Goal: Task Accomplishment & Management: Use online tool/utility

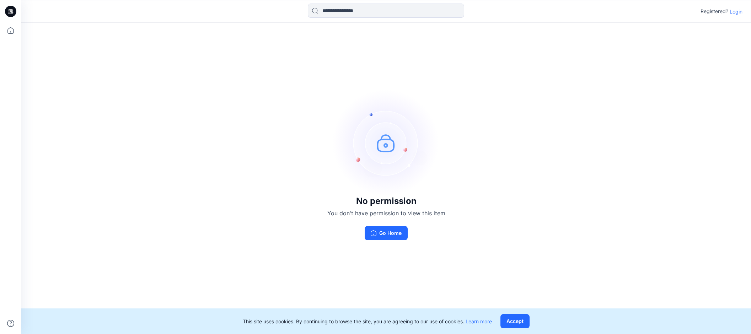
click at [737, 11] on p "Login" at bounding box center [736, 11] width 13 height 7
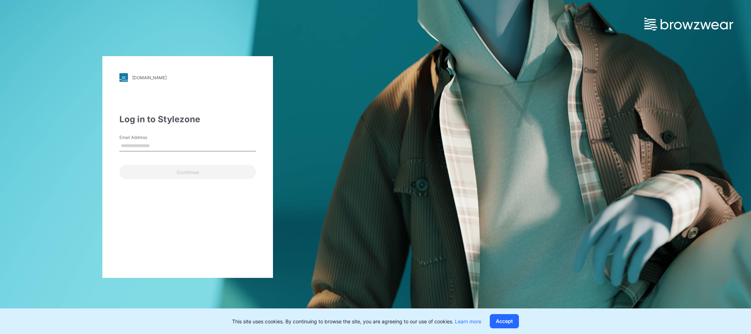
type input "**********"
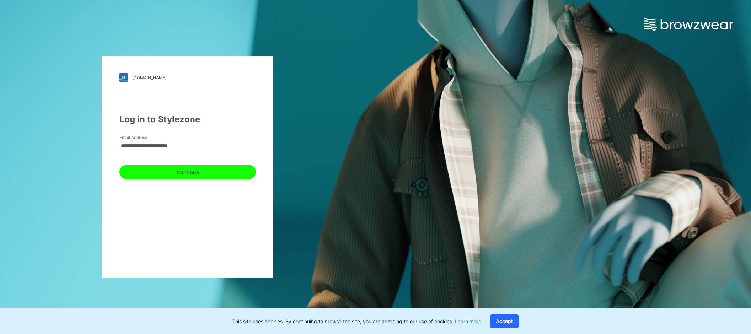
click at [188, 175] on button "Continue" at bounding box center [187, 172] width 137 height 14
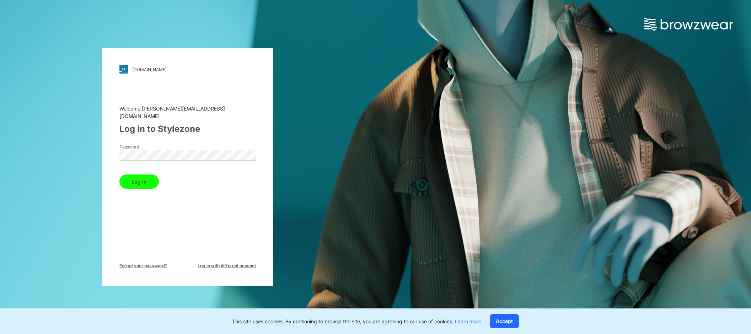
click at [143, 176] on button "Log in" at bounding box center [138, 182] width 39 height 14
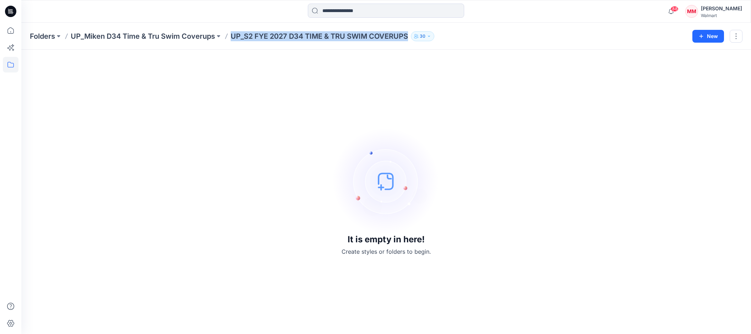
drag, startPoint x: 230, startPoint y: 38, endPoint x: 411, endPoint y: 35, distance: 181.7
click at [408, 40] on div "Folders UP_Miken D34 Time & Tru Swim Coverups UP_S2 FYE 2027 D34 TIME & TRU SWI…" at bounding box center [358, 36] width 657 height 10
copy p "UP_S2 FYE 2027 D34 TIME & TRU SWIM COVERUPS"
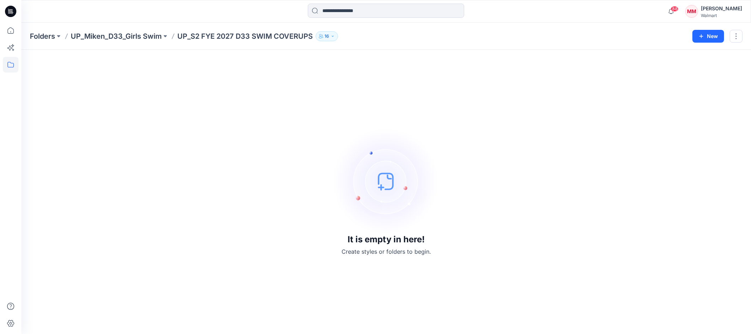
click at [189, 43] on div "Folders UP_Miken_D33_Girls Swim UP_S2 FYE 2027 D33 SWIM COVERUPS 16 New" at bounding box center [386, 36] width 730 height 27
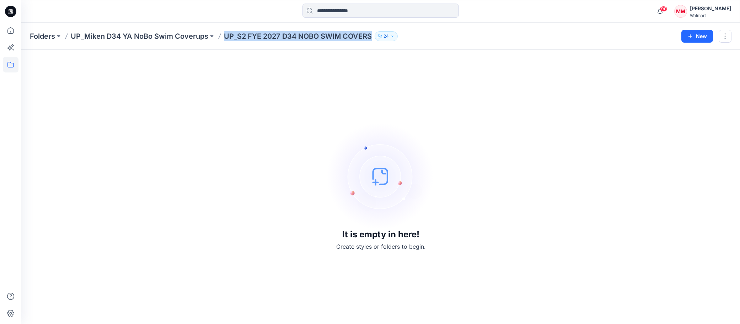
drag, startPoint x: 225, startPoint y: 36, endPoint x: 364, endPoint y: 42, distance: 139.1
click at [365, 41] on div "Folders UP_Miken D34 YA NoBo Swim Coverups UP_S2 FYE 2027 D34 NOBO SWIM COVERS …" at bounding box center [380, 36] width 719 height 27
copy p "UP_S2 FYE 2027 D34 NOBO SWIM COVERS"
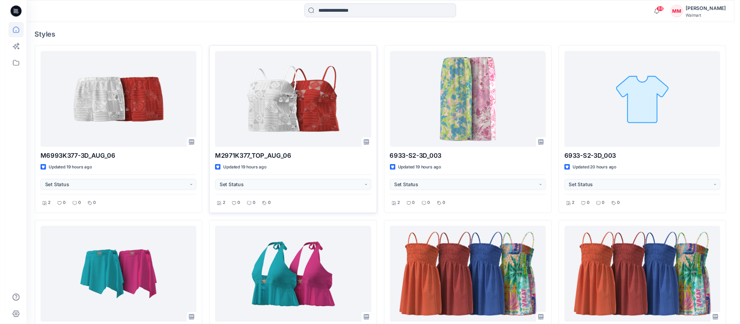
scroll to position [204, 0]
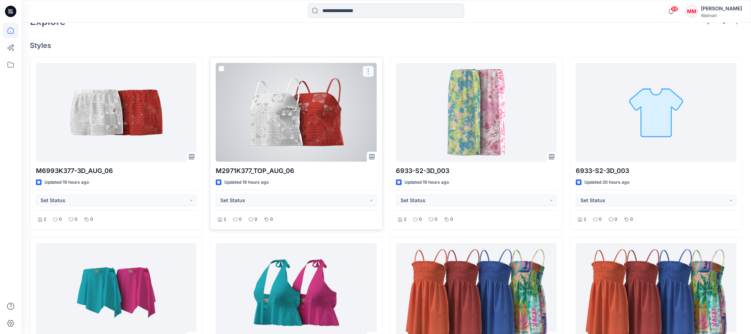
click at [367, 71] on button "button" at bounding box center [368, 71] width 11 height 11
click at [403, 114] on p "Duplicate to..." at bounding box center [393, 114] width 32 height 7
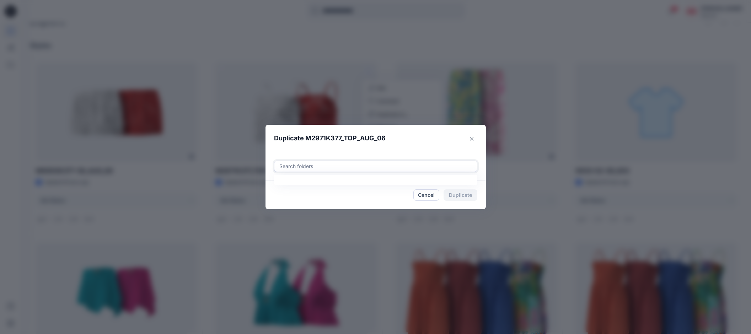
click at [345, 167] on div at bounding box center [376, 166] width 194 height 9
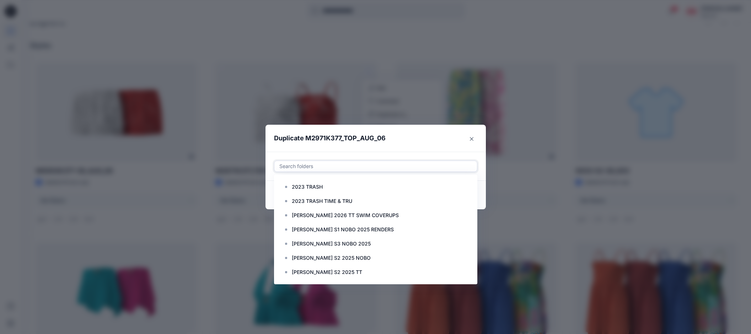
paste input "**********"
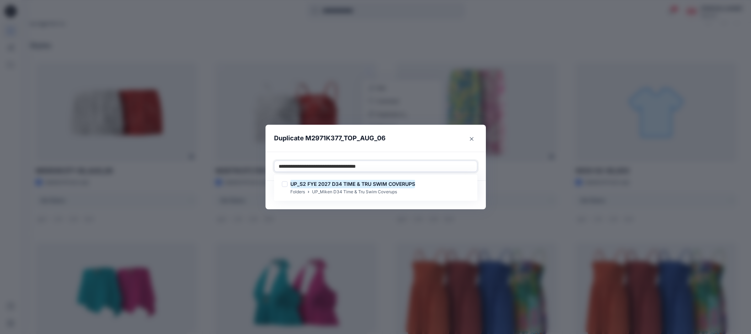
click at [415, 184] on div "UP_S2 FYE 2027 D34 TIME & TRU SWIM COVERUPS Folders UP_Miken D34 Time & Tru Swi…" at bounding box center [375, 188] width 193 height 16
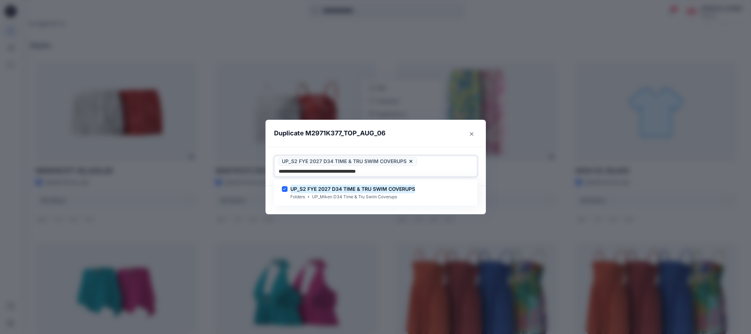
type input "**********"
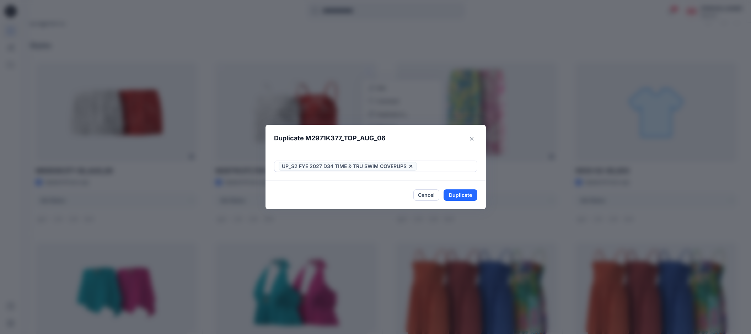
drag, startPoint x: 443, startPoint y: 135, endPoint x: 449, endPoint y: 145, distance: 12.1
click at [443, 135] on header "Duplicate M2971K377_TOP_AUG_06" at bounding box center [369, 138] width 206 height 27
click at [463, 197] on button "Duplicate" at bounding box center [461, 194] width 34 height 11
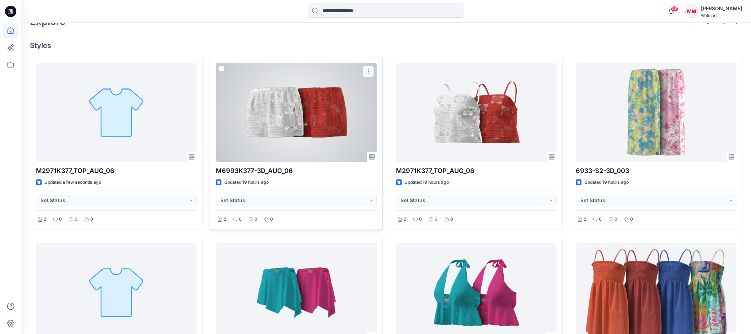
click at [369, 70] on button "button" at bounding box center [368, 71] width 11 height 11
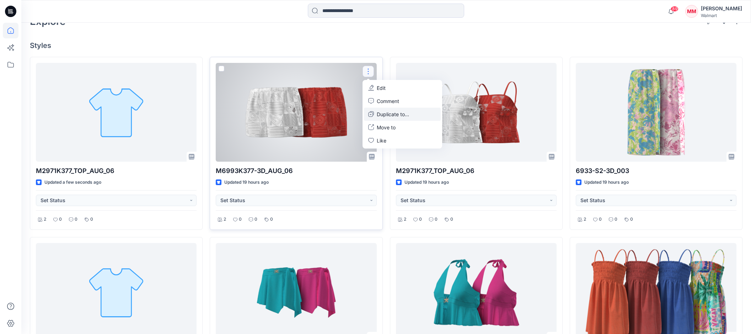
click at [400, 114] on p "Duplicate to..." at bounding box center [393, 114] width 32 height 7
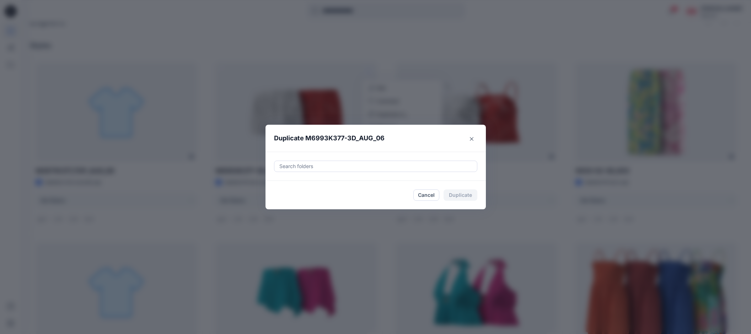
click at [364, 161] on div "Search folders" at bounding box center [376, 166] width 220 height 29
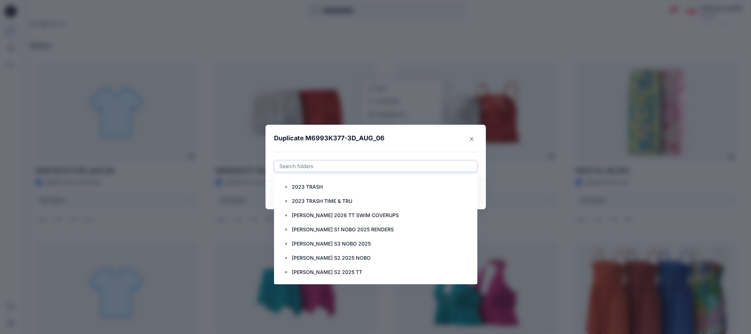
click at [362, 165] on div at bounding box center [376, 166] width 194 height 9
paste input "**********"
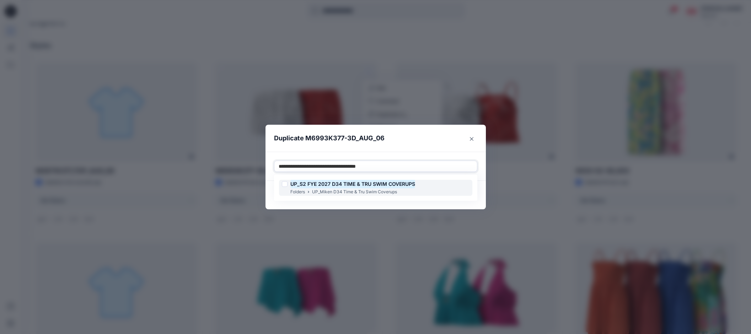
click at [425, 186] on div "UP_S2 FYE 2027 D34 TIME & TRU SWIM COVERUPS Folders UP_Miken D34 Time & Tru Swi…" at bounding box center [375, 188] width 193 height 16
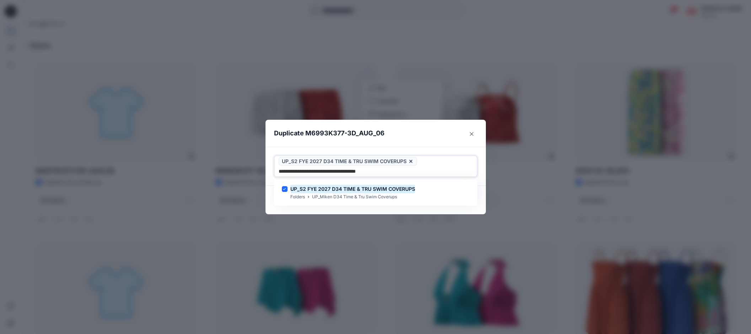
type input "**********"
click at [434, 135] on header "Duplicate M6993K377-3D_AUG_06" at bounding box center [369, 133] width 206 height 27
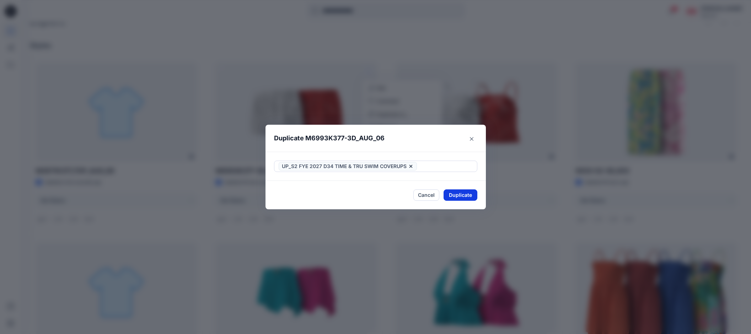
click at [461, 196] on button "Duplicate" at bounding box center [461, 194] width 34 height 11
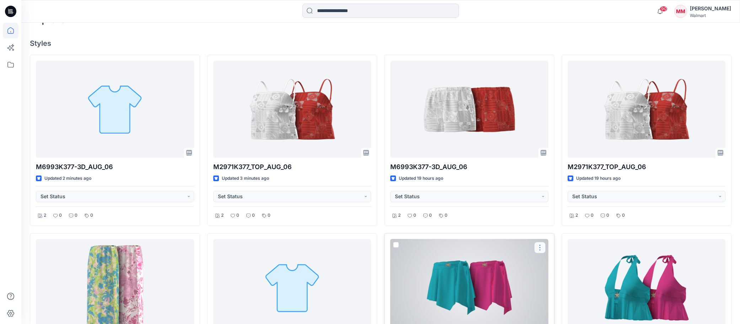
click at [540, 249] on button "button" at bounding box center [539, 247] width 11 height 11
click at [572, 205] on p "Duplicate to..." at bounding box center [565, 204] width 32 height 7
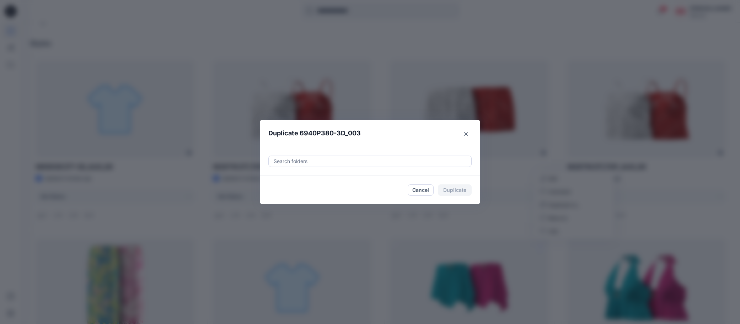
click at [347, 158] on div at bounding box center [370, 161] width 194 height 9
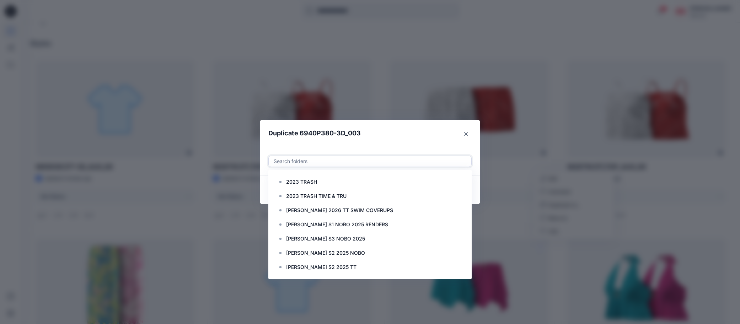
paste input "**********"
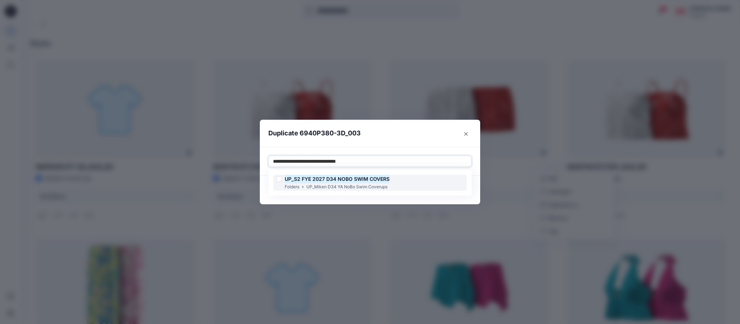
click at [280, 181] on div at bounding box center [279, 179] width 6 height 6
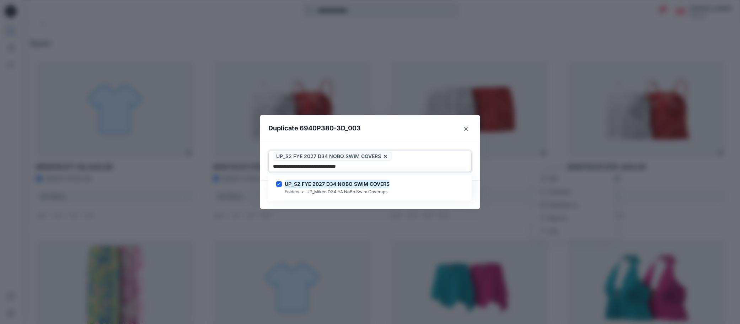
type input "**********"
click at [476, 181] on footer "Cancel Duplicate" at bounding box center [370, 195] width 220 height 28
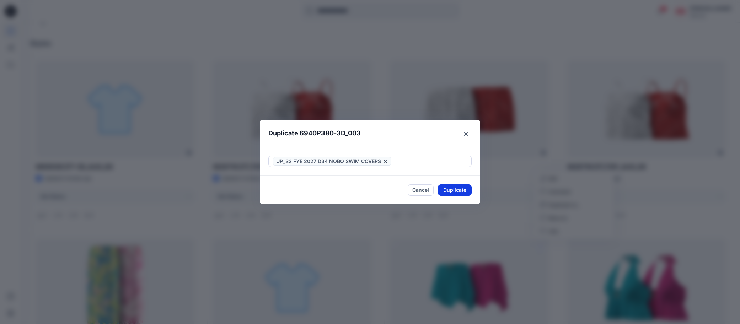
click at [460, 190] on button "Duplicate" at bounding box center [455, 190] width 34 height 11
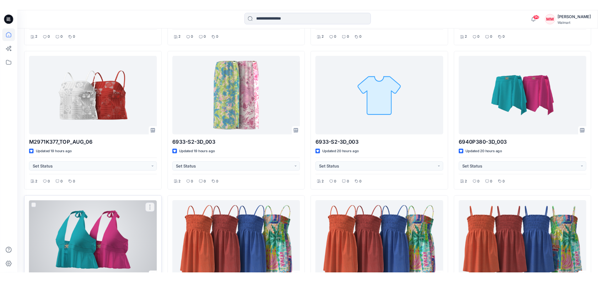
scroll to position [389, 0]
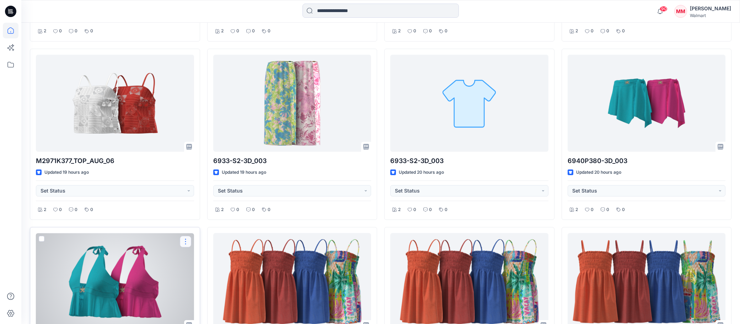
click at [186, 243] on button "button" at bounding box center [185, 241] width 11 height 11
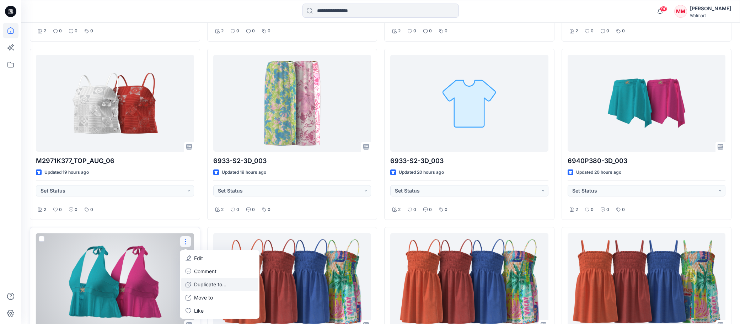
click at [218, 285] on p "Duplicate to..." at bounding box center [210, 284] width 32 height 7
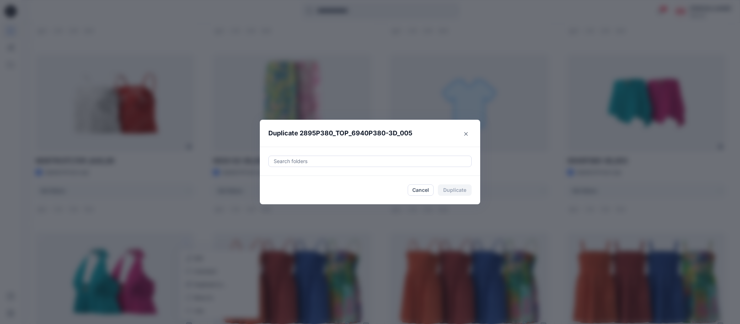
click at [335, 160] on div at bounding box center [370, 161] width 194 height 9
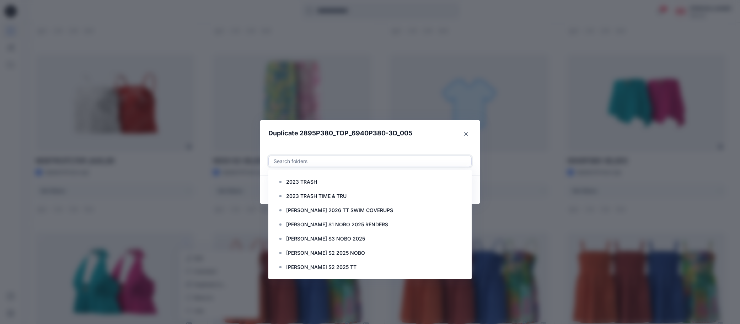
paste input "**********"
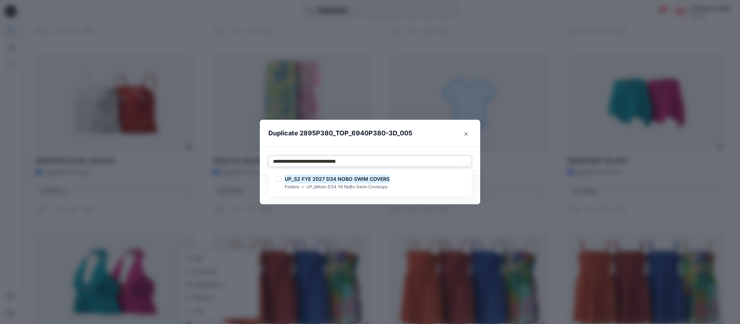
click at [281, 178] on div at bounding box center [279, 179] width 6 height 6
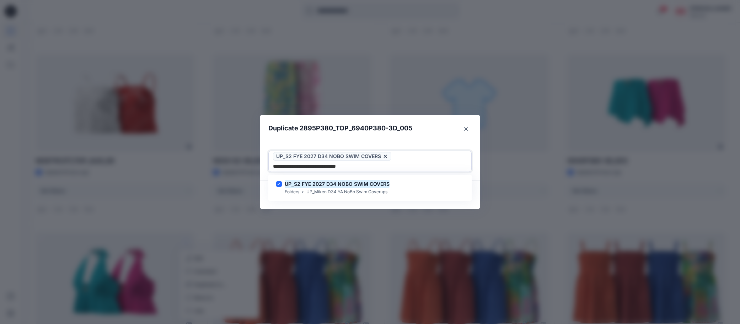
type input "**********"
click at [425, 131] on header "Duplicate 2895P380_TOP_6940P380-3D_005" at bounding box center [363, 128] width 206 height 27
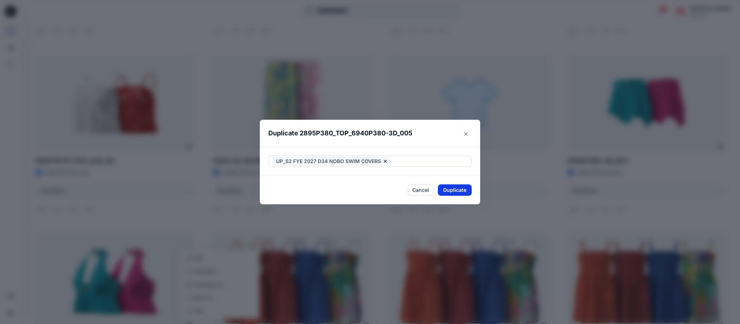
click at [459, 189] on button "Duplicate" at bounding box center [455, 190] width 34 height 11
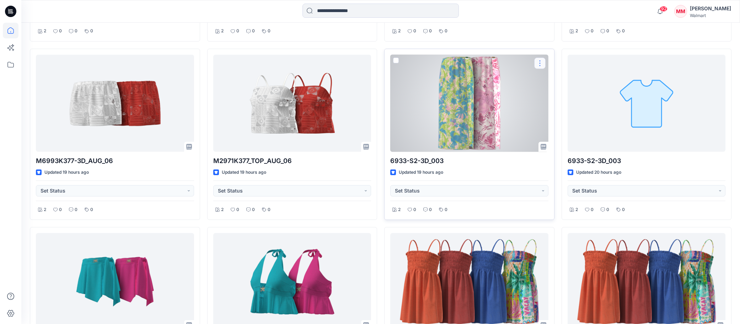
drag, startPoint x: 539, startPoint y: 63, endPoint x: 543, endPoint y: 68, distance: 5.9
click at [539, 63] on button "button" at bounding box center [539, 63] width 11 height 11
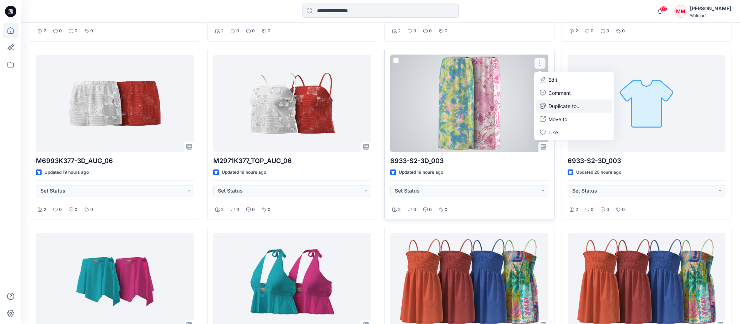
click at [565, 107] on p "Duplicate to..." at bounding box center [565, 105] width 32 height 7
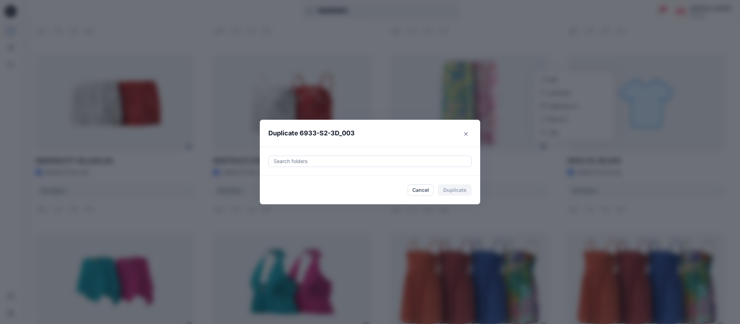
click at [321, 162] on div at bounding box center [370, 161] width 194 height 9
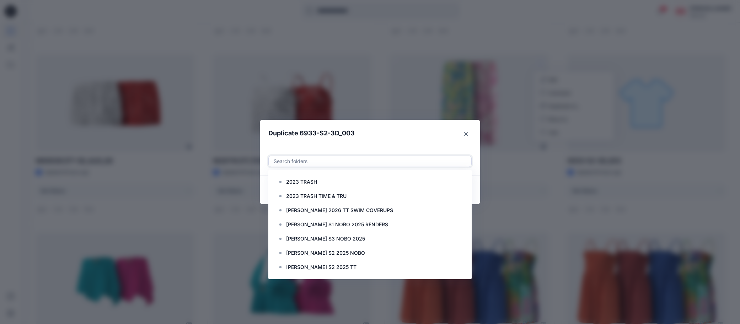
paste input "**********"
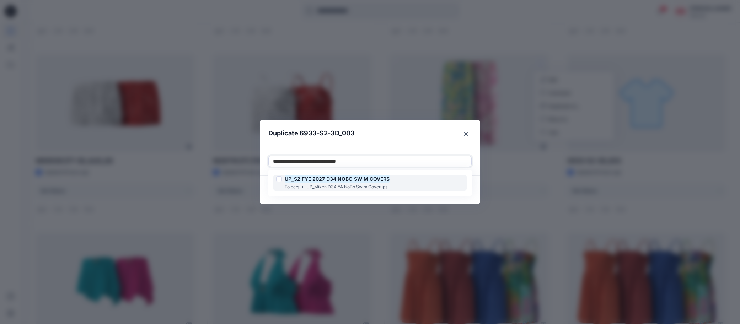
click at [282, 179] on div at bounding box center [279, 179] width 6 height 6
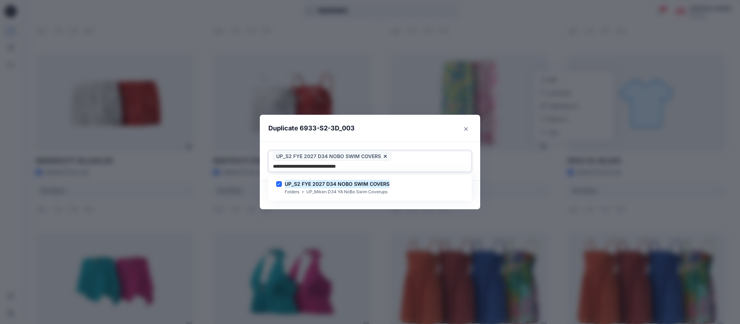
type input "**********"
click at [401, 132] on header "Duplicate 6933-S2-3D_003" at bounding box center [363, 128] width 206 height 27
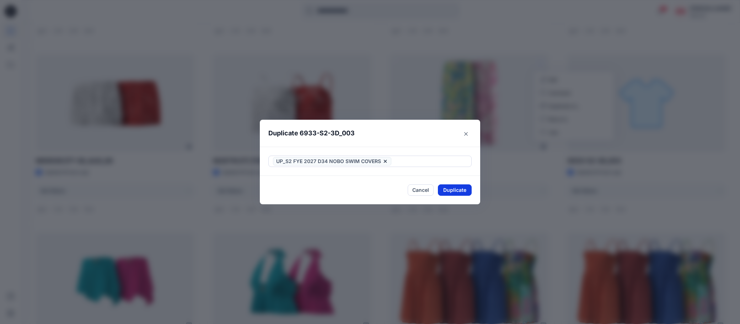
click at [465, 190] on button "Duplicate" at bounding box center [455, 190] width 34 height 11
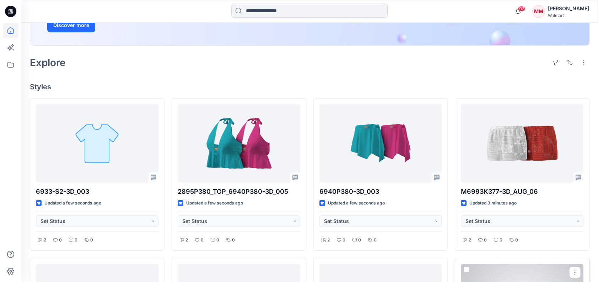
scroll to position [0, 0]
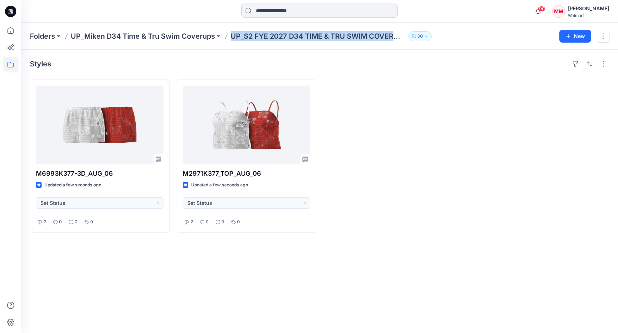
drag, startPoint x: 230, startPoint y: 39, endPoint x: 396, endPoint y: 41, distance: 166.0
click at [397, 43] on div "Folders UP_Miken D34 Time & Tru Swim Coverups UP_S2 FYE 2027 D34 TIME & TRU SWI…" at bounding box center [319, 36] width 597 height 27
copy p "UP_S2 FYE 2027 D34 TIME & TRU SWIM COVERUPS"
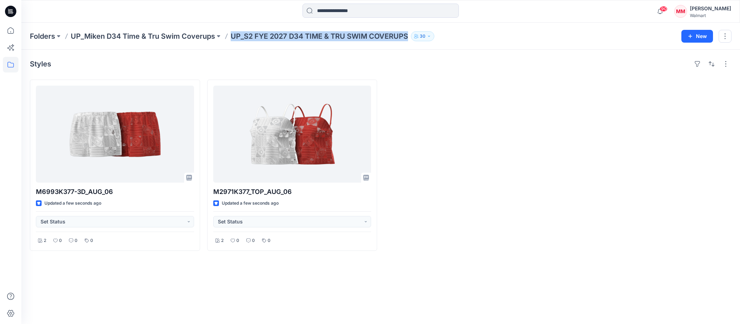
copy p "UP_S2 FYE 2027 D34 TIME & TRU SWIM COVERUPS"
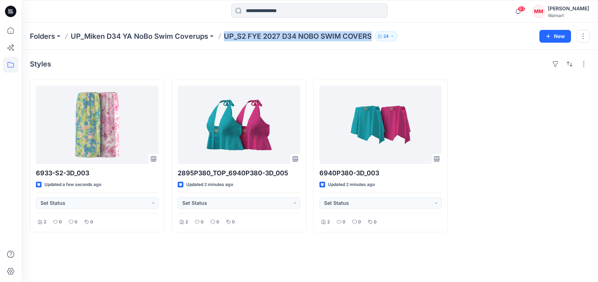
drag, startPoint x: 231, startPoint y: 38, endPoint x: 371, endPoint y: 36, distance: 139.4
click at [372, 38] on p "UP_S2 FYE 2027 D34 NOBO SWIM COVERS" at bounding box center [298, 36] width 148 height 10
copy p "UP_S2 FYE 2027 D34 NOBO SWIM COVERS"
